Goal: Transaction & Acquisition: Book appointment/travel/reservation

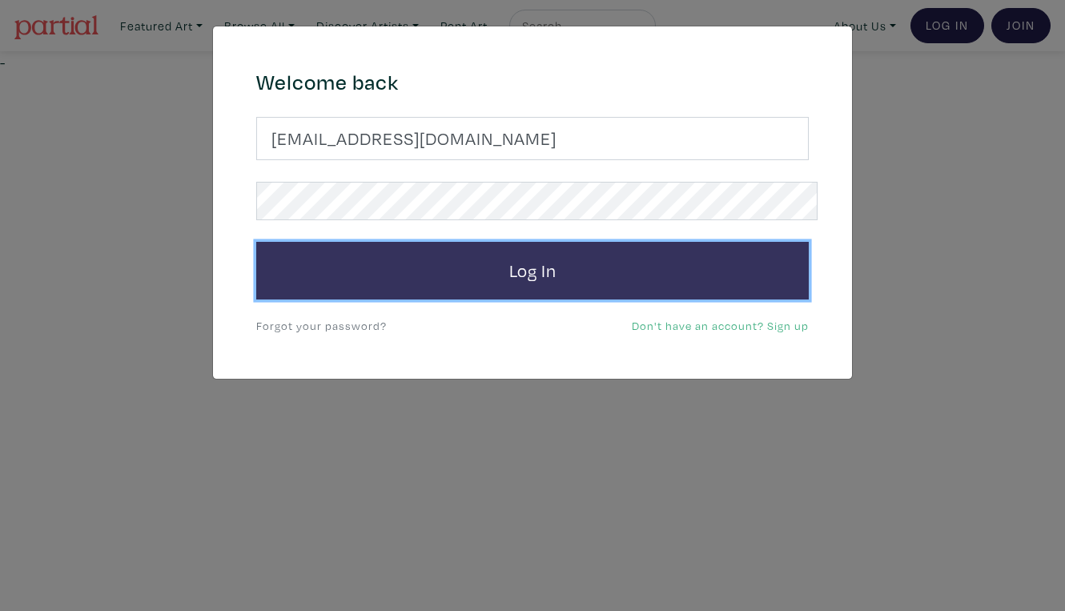
click at [638, 251] on button "Log In" at bounding box center [532, 271] width 553 height 58
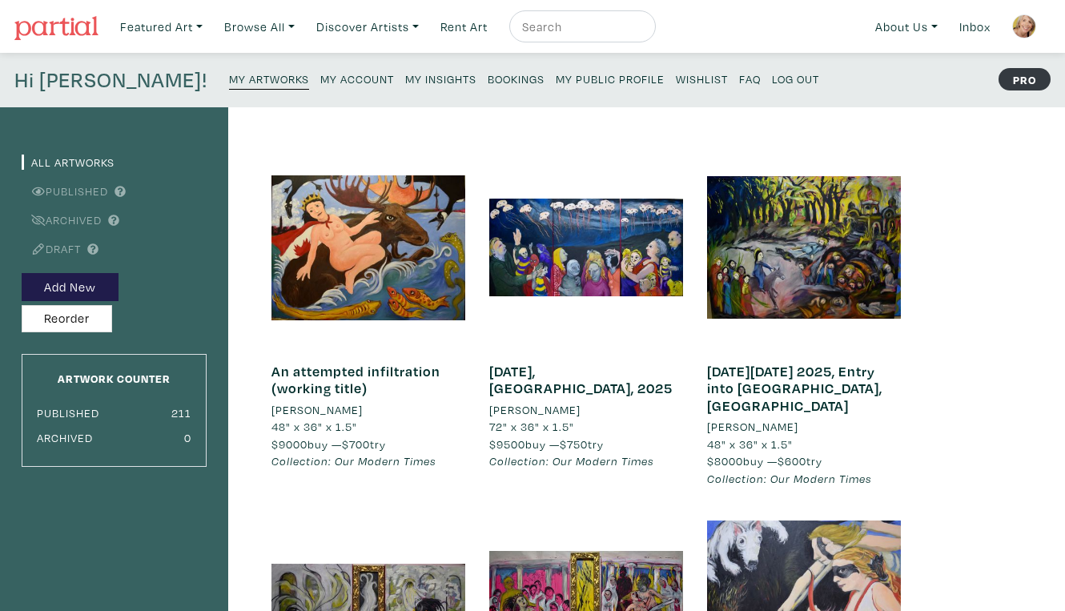
click at [556, 71] on small "My Public Profile" at bounding box center [610, 78] width 109 height 15
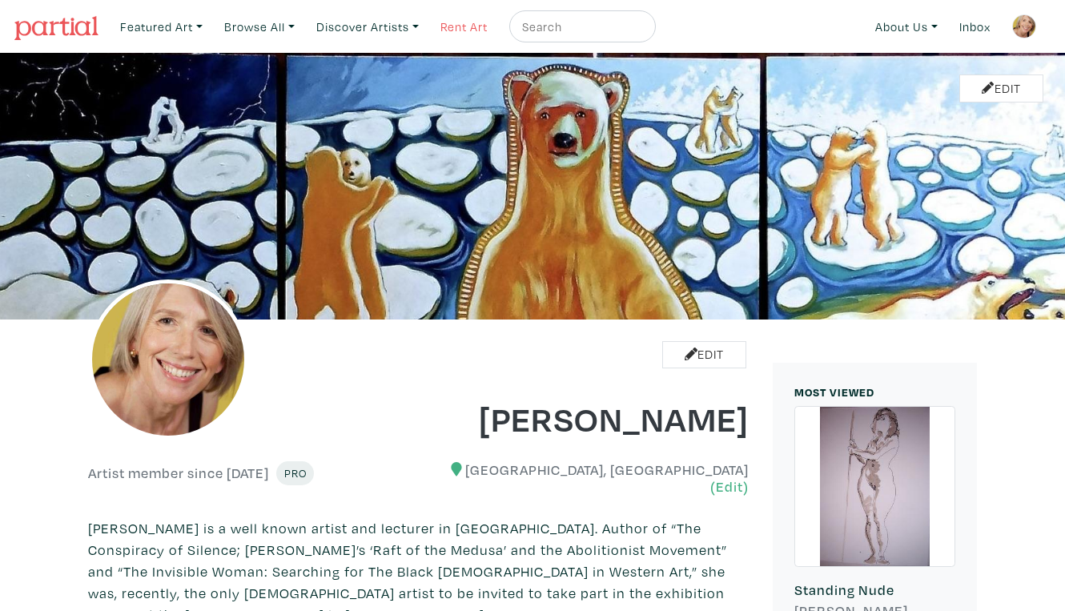
click at [448, 22] on link "Rent Art" at bounding box center [464, 26] width 62 height 33
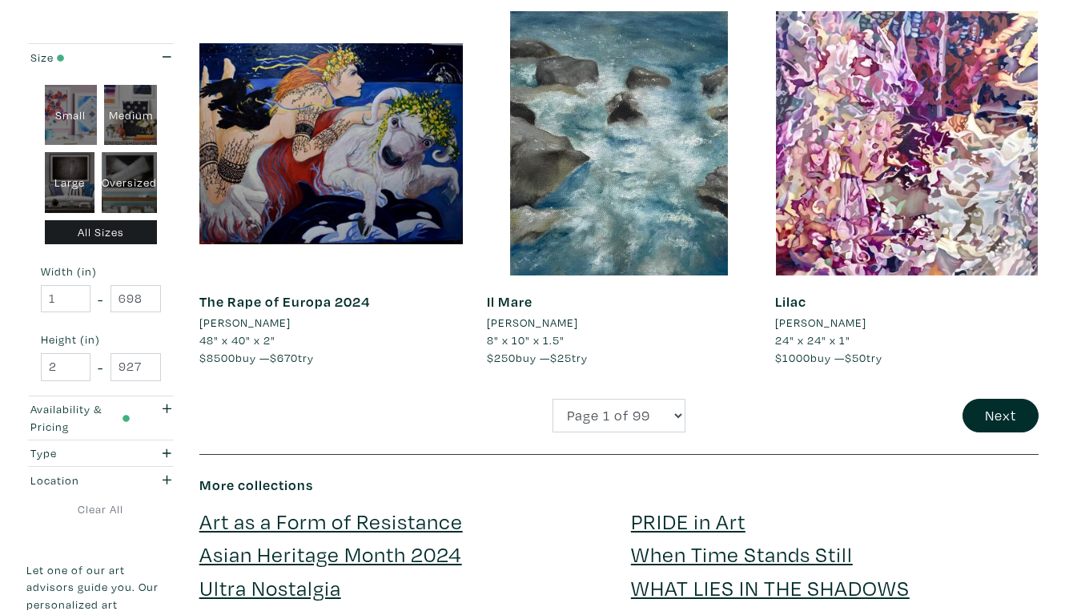
scroll to position [3125, 0]
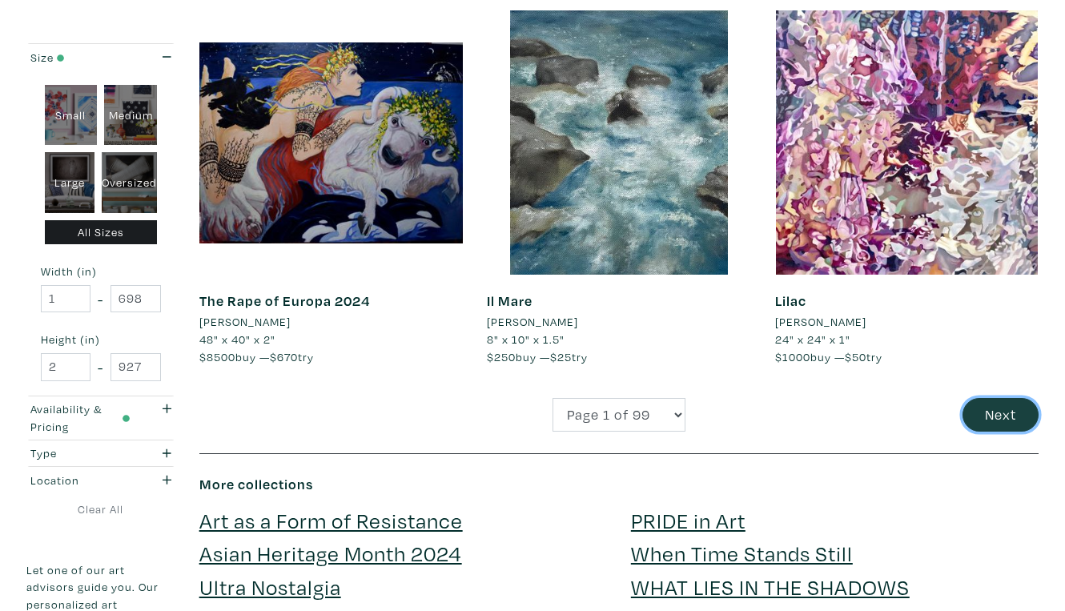
click at [1000, 398] on button "Next" at bounding box center [1001, 415] width 76 height 34
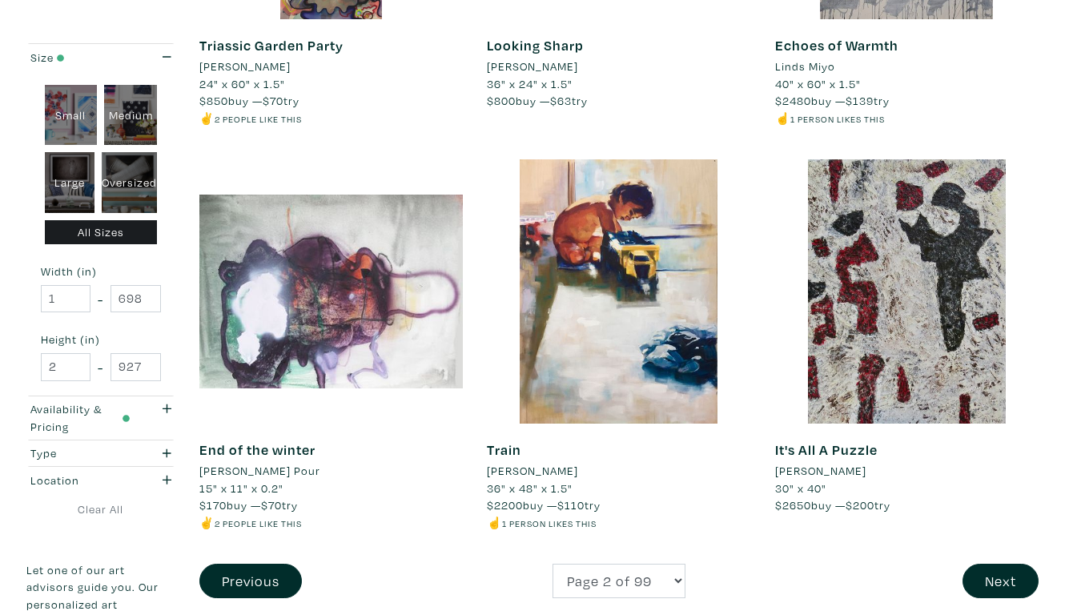
scroll to position [2946, 0]
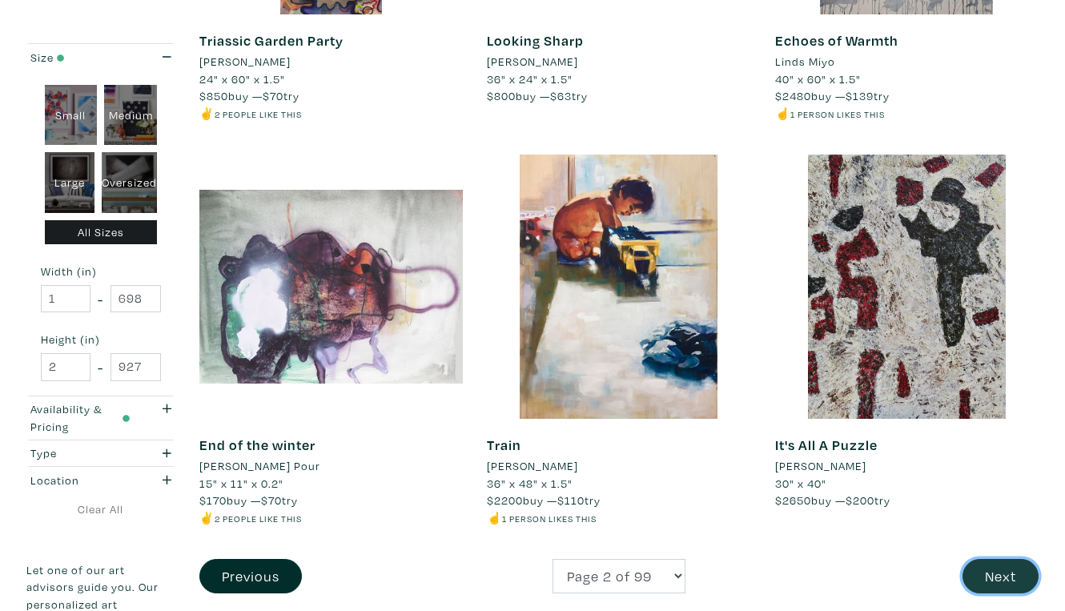
click at [1010, 559] on button "Next" at bounding box center [1001, 576] width 76 height 34
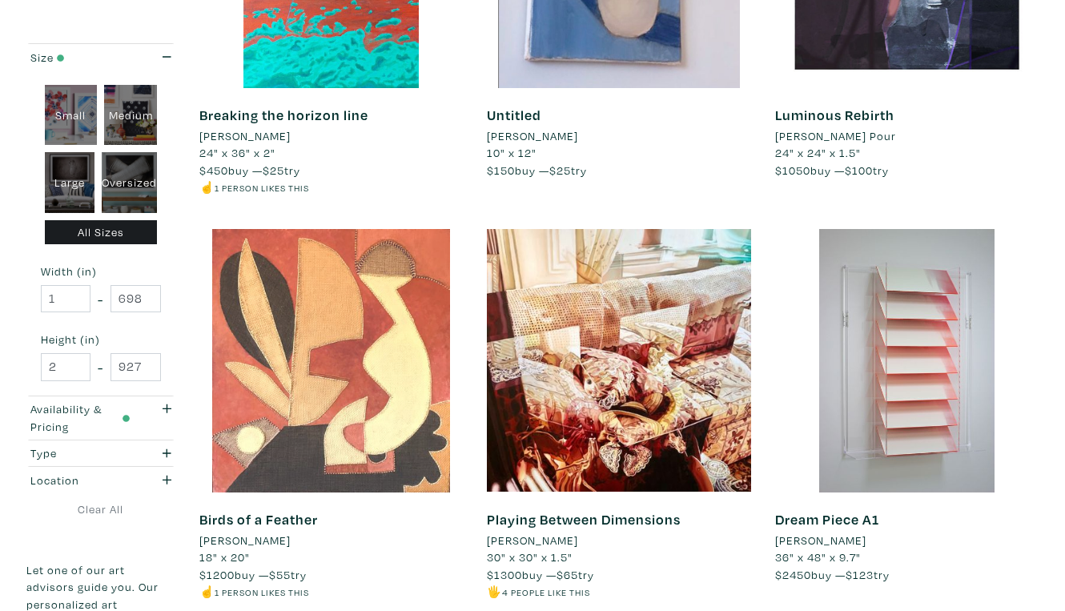
scroll to position [2856, 0]
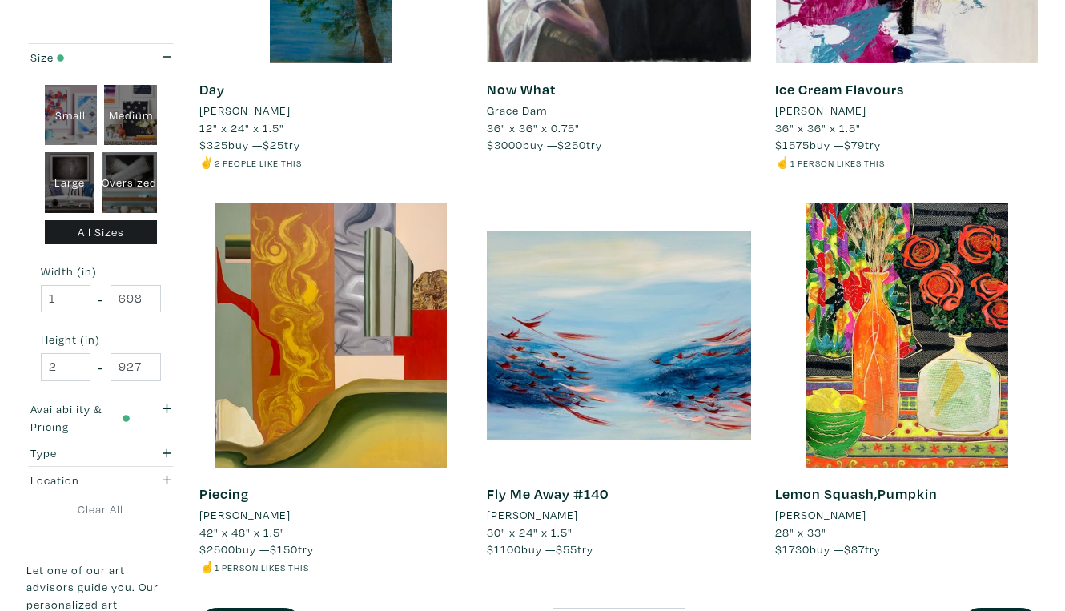
scroll to position [2901, 0]
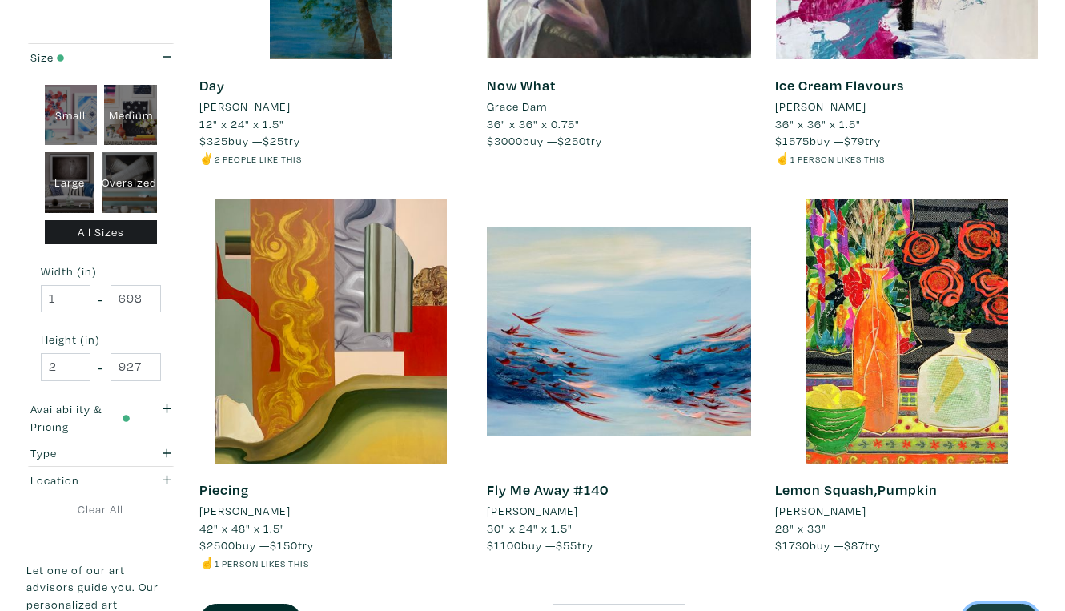
click at [1007, 604] on button "Next" at bounding box center [1001, 621] width 76 height 34
